Goal: Task Accomplishment & Management: Use online tool/utility

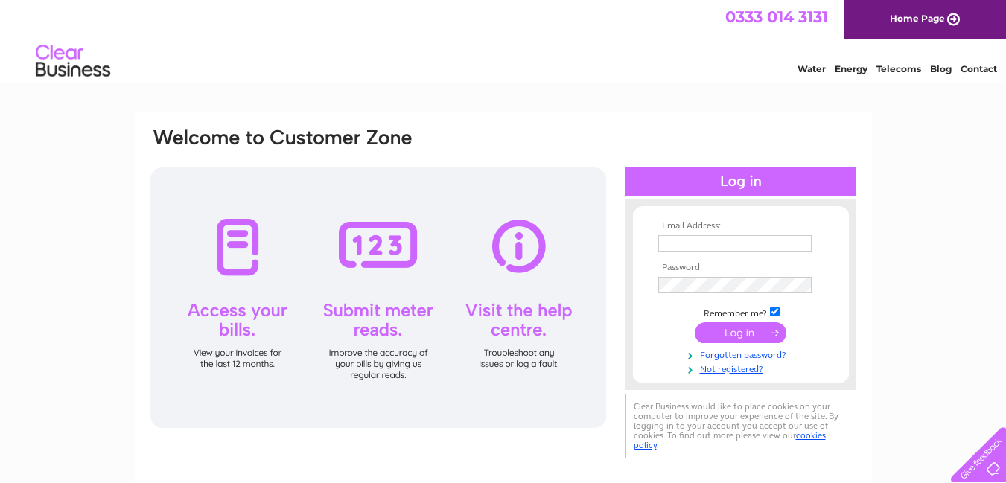
click at [707, 238] on input "text" at bounding box center [734, 243] width 153 height 16
type input "rentals@clydeview.biz"
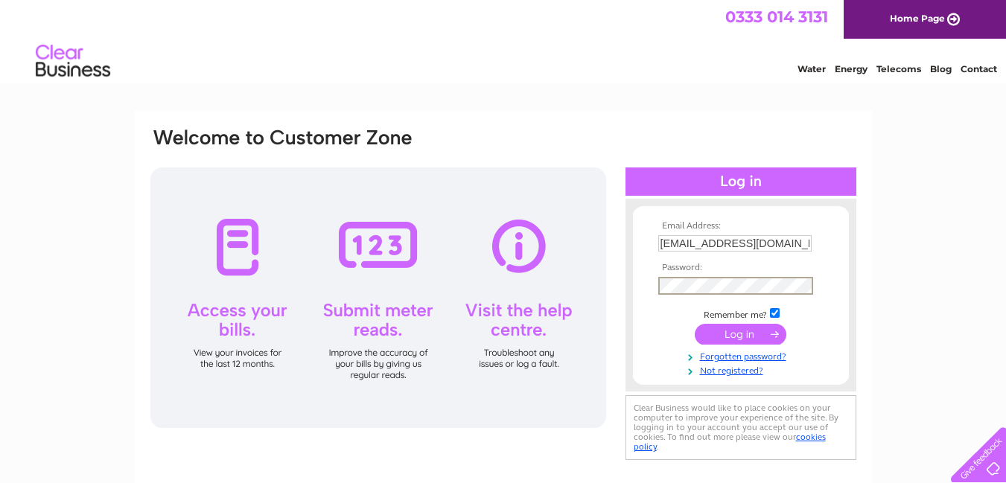
click at [740, 337] on input "submit" at bounding box center [741, 334] width 92 height 21
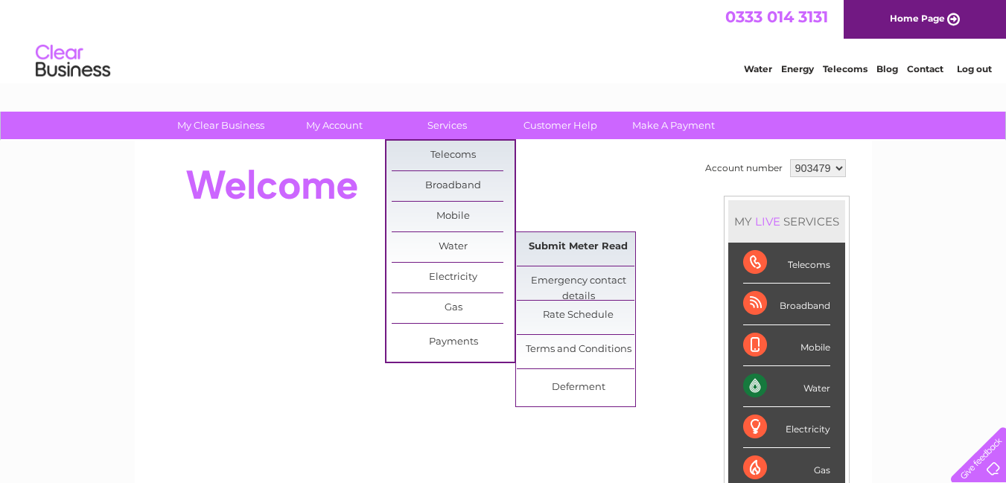
click at [612, 258] on link "Submit Meter Read" at bounding box center [578, 247] width 123 height 30
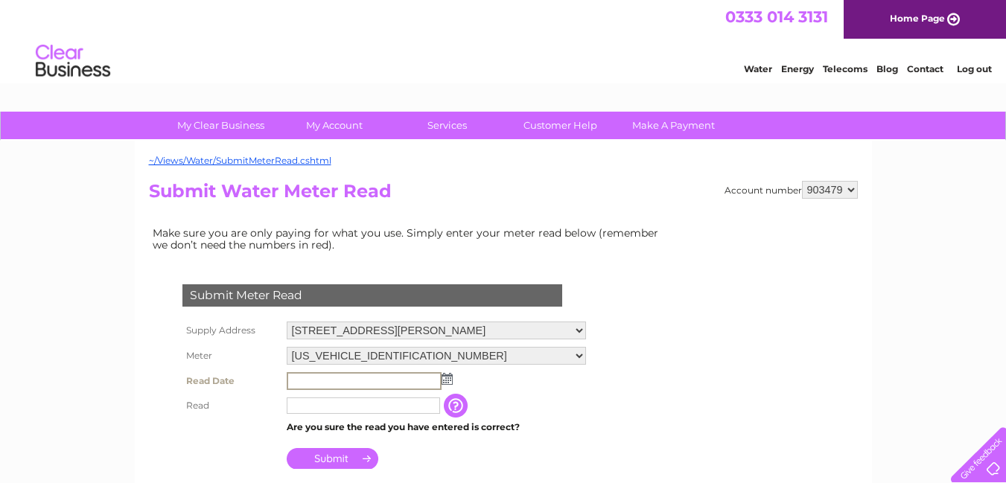
click at [333, 377] on input "text" at bounding box center [364, 381] width 155 height 18
click at [445, 377] on img at bounding box center [445, 378] width 11 height 12
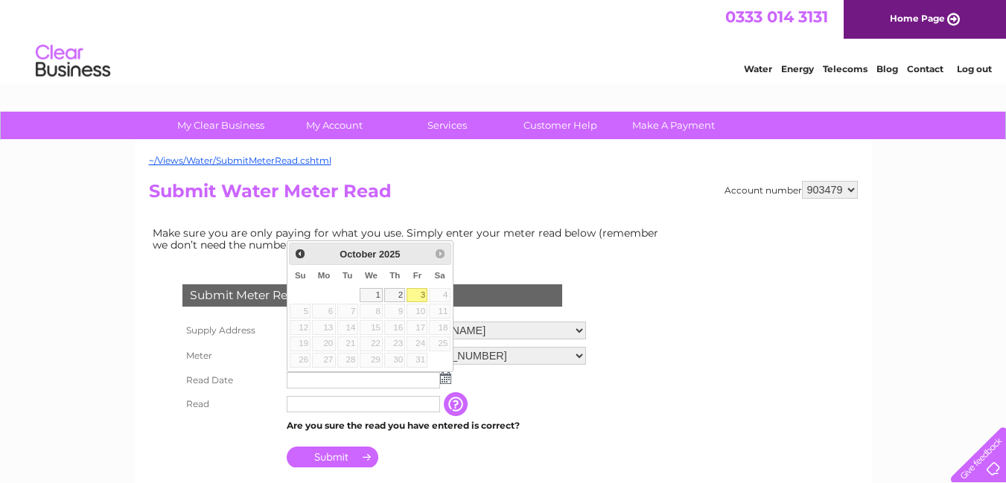
click at [420, 295] on link "3" at bounding box center [416, 295] width 21 height 15
type input "2025/10/03"
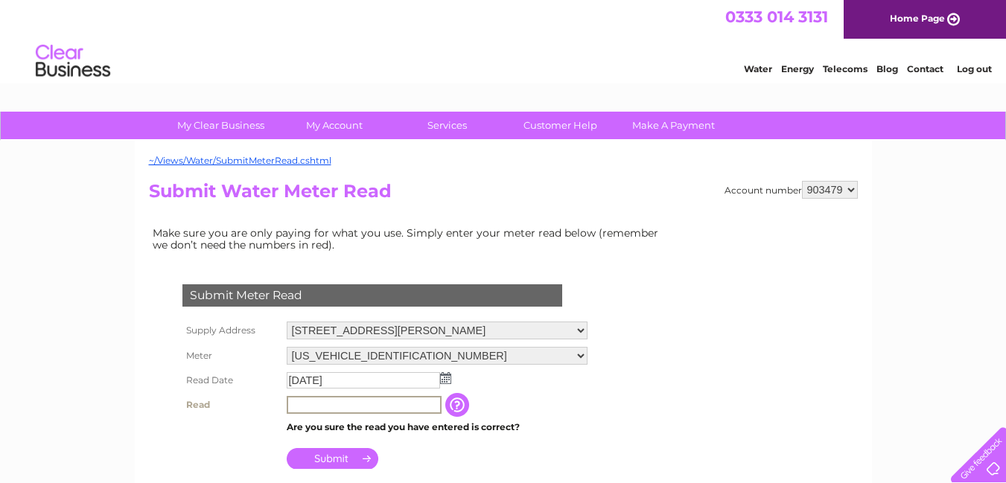
click at [395, 405] on input "text" at bounding box center [364, 405] width 155 height 18
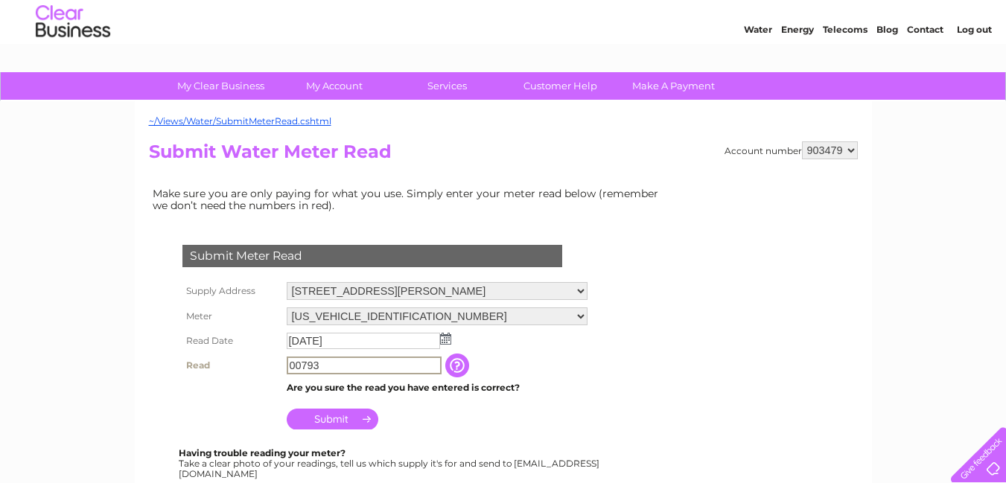
scroll to position [74, 0]
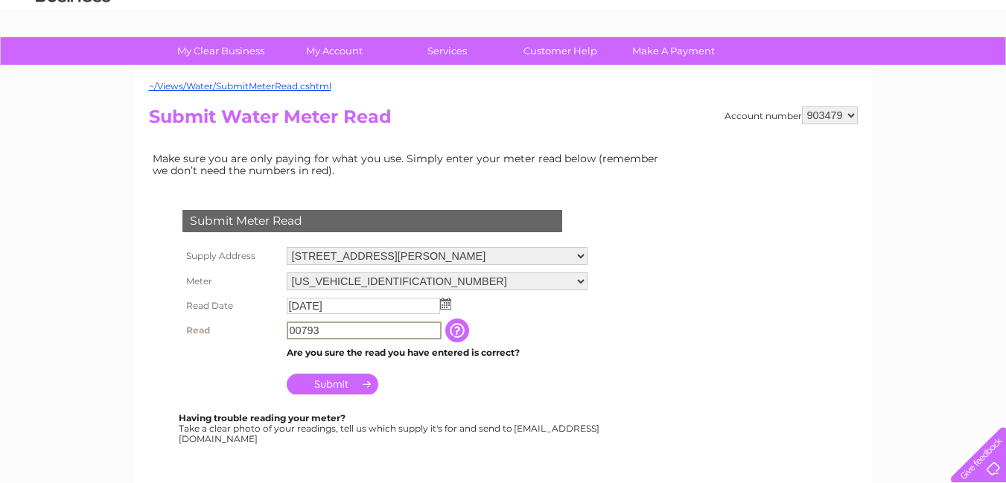
type input "00793"
click at [342, 383] on input "Submit" at bounding box center [333, 384] width 92 height 21
